Goal: Task Accomplishment & Management: Complete application form

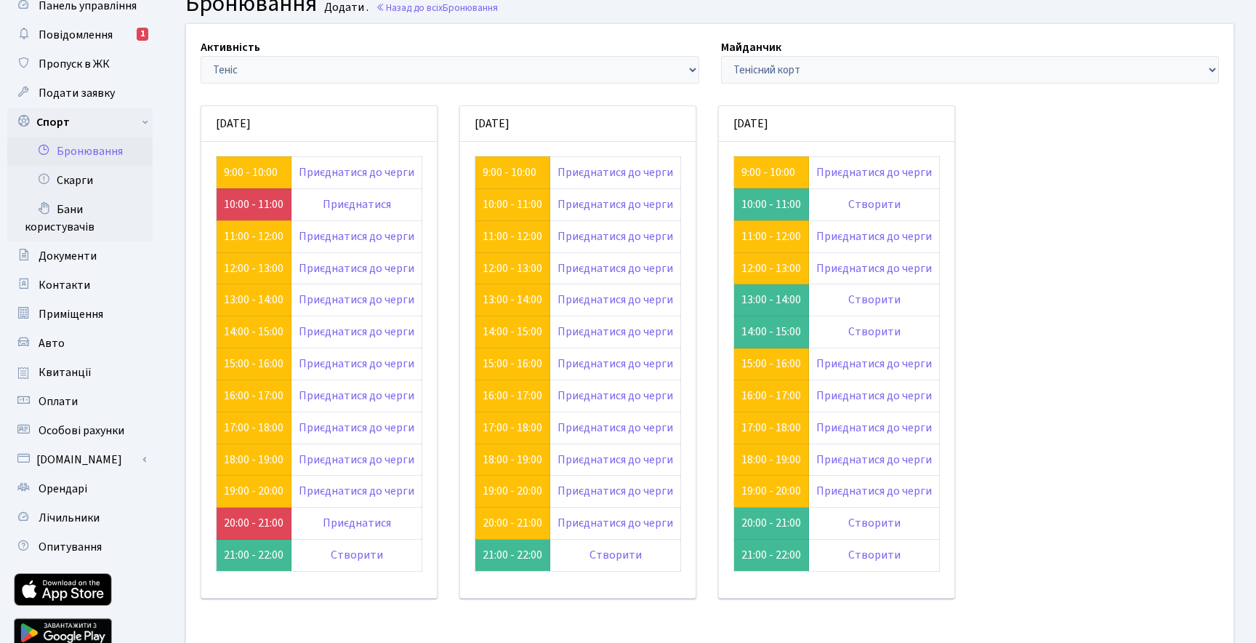
scroll to position [50, 0]
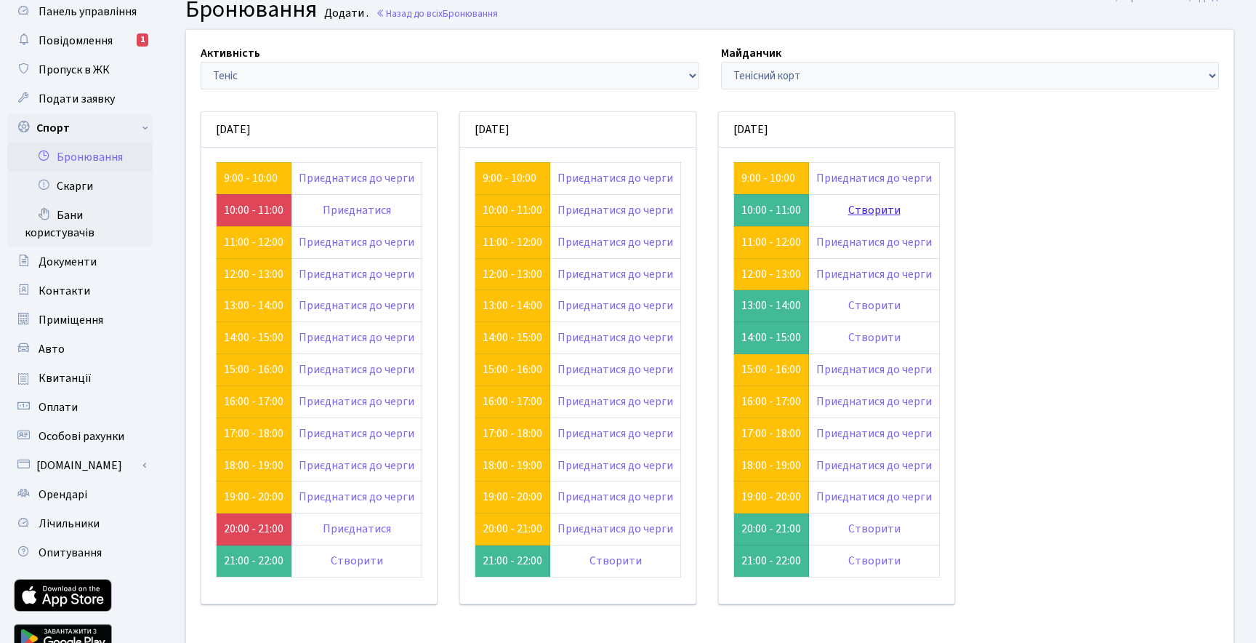
click at [885, 214] on link "Створити" at bounding box center [874, 210] width 52 height 16
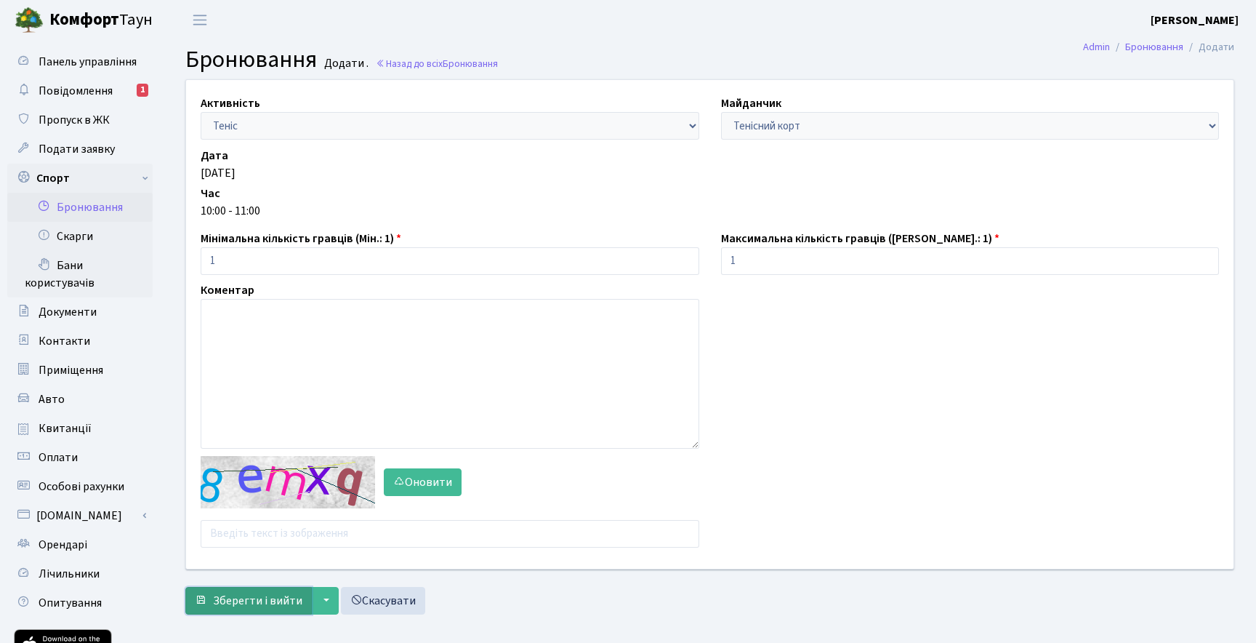
click at [270, 600] on span "Зберегти і вийти" at bounding box center [257, 600] width 89 height 16
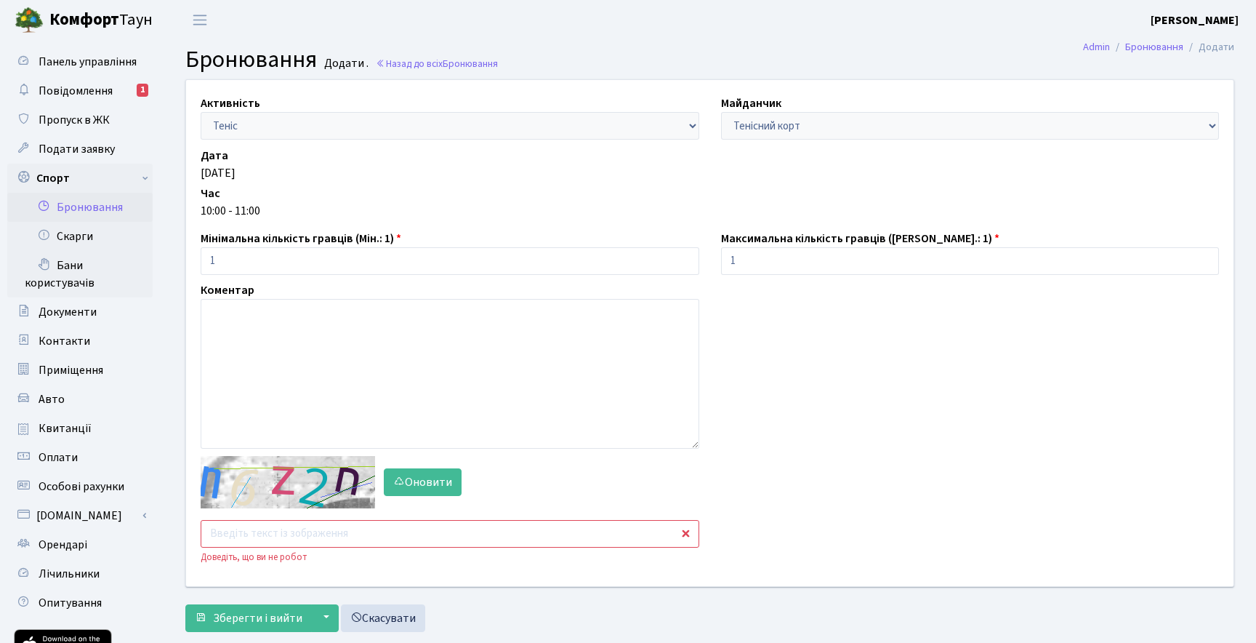
click at [321, 531] on input "text" at bounding box center [450, 534] width 499 height 28
type input "vagpi"
click at [279, 619] on span "Зберегти і вийти" at bounding box center [257, 618] width 89 height 16
click at [290, 520] on input "text" at bounding box center [450, 534] width 499 height 28
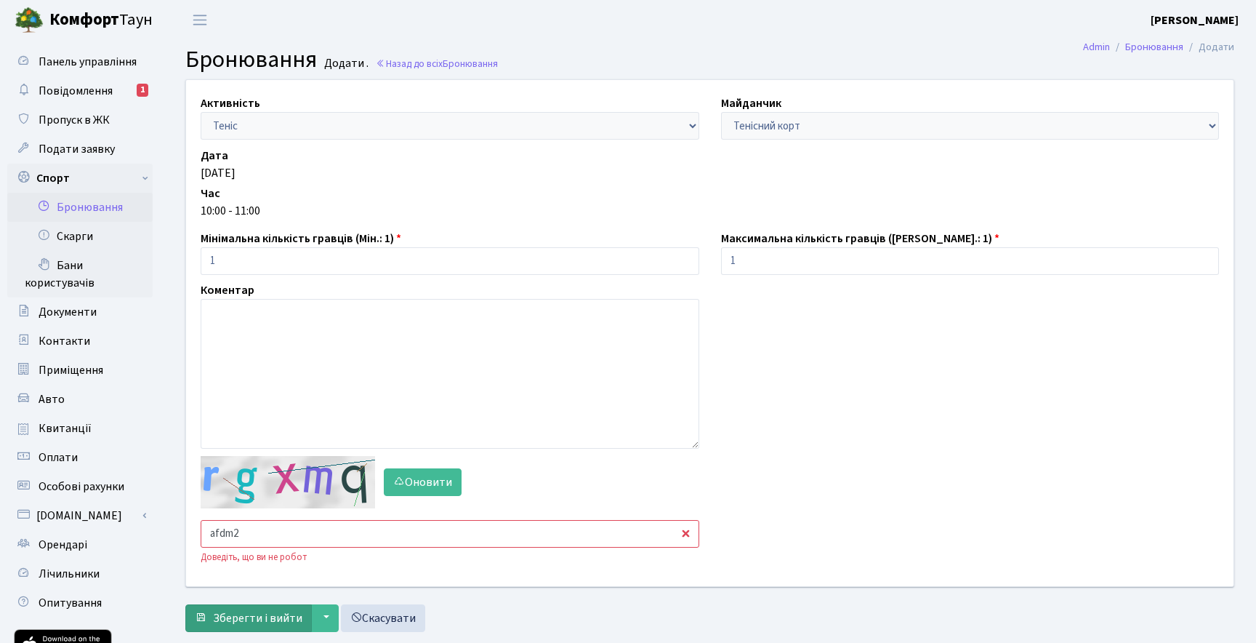
type input "afdm2"
click at [249, 625] on span "Зберегти і вийти" at bounding box center [257, 618] width 89 height 16
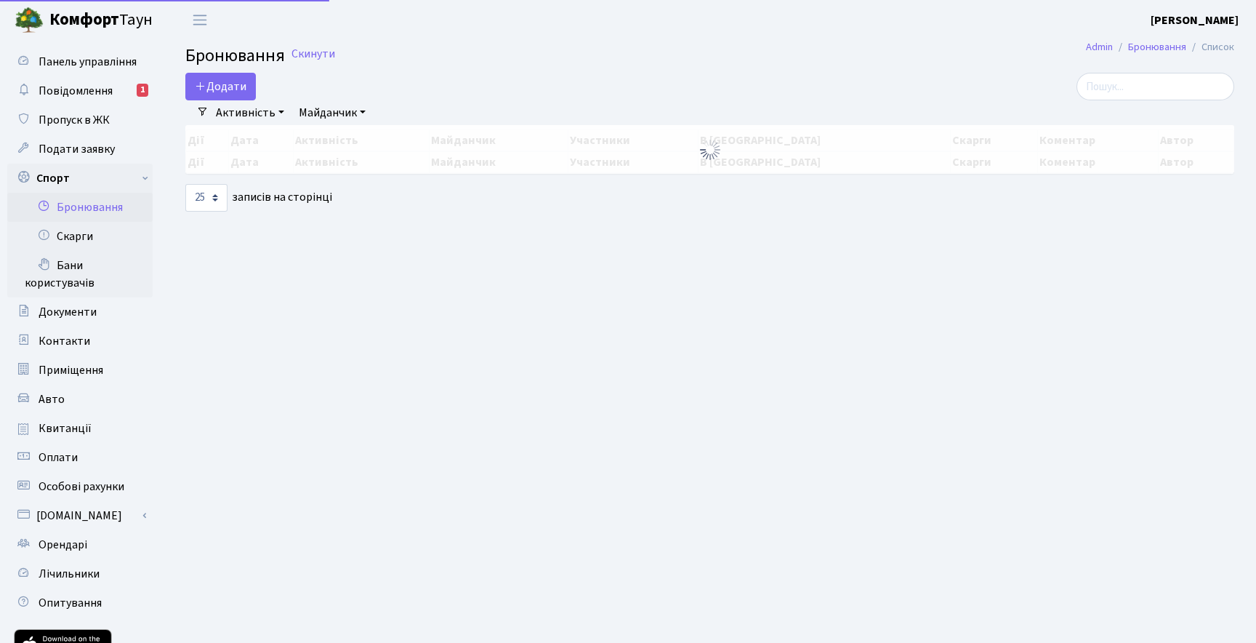
select select "25"
